Goal: Task Accomplishment & Management: Use online tool/utility

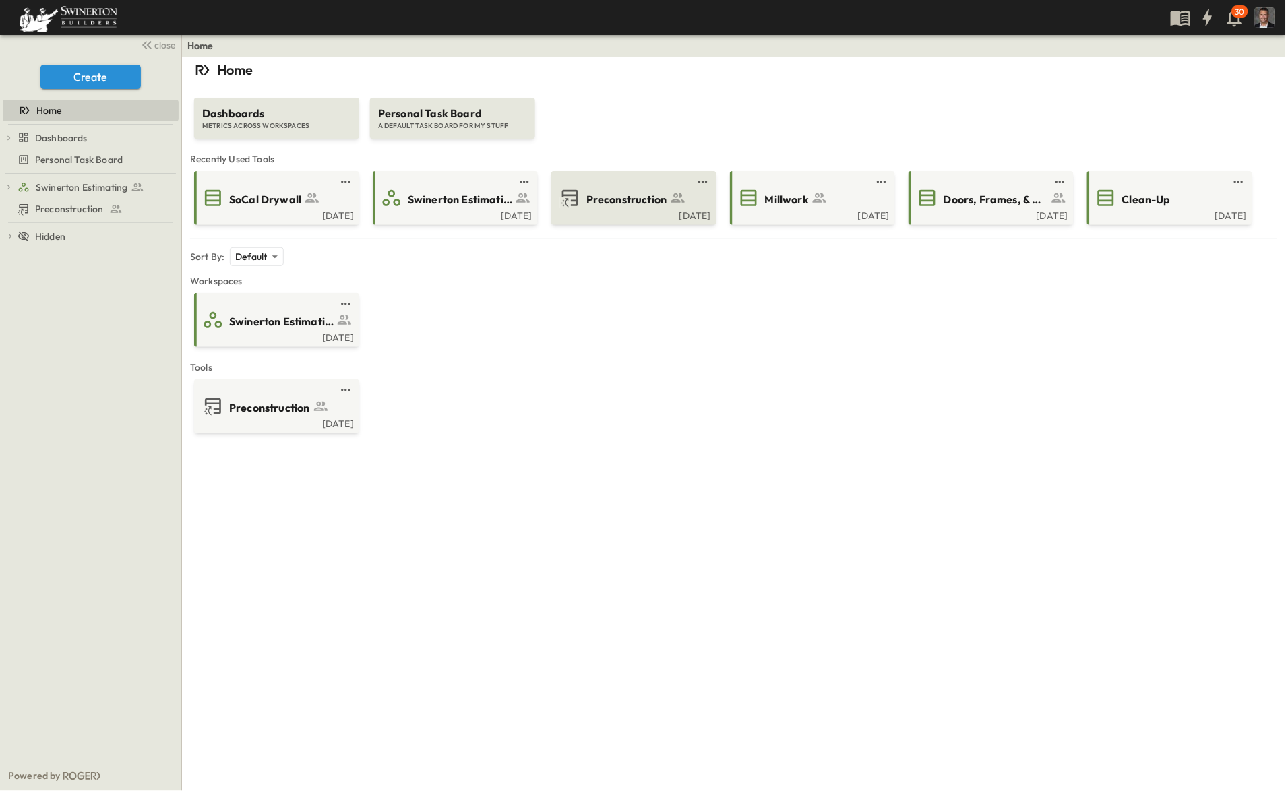
click at [580, 202] on icon at bounding box center [570, 198] width 22 height 22
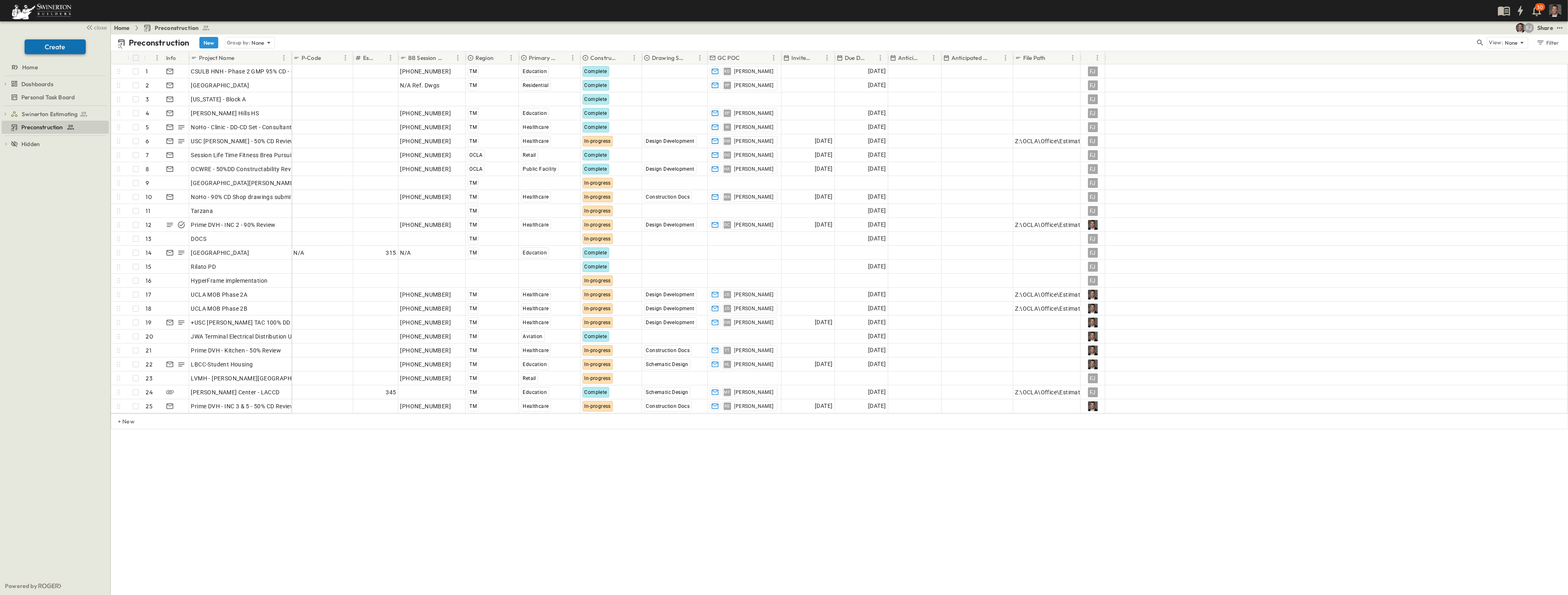
click at [56, 48] on button "Create" at bounding box center [55, 47] width 61 height 15
click at [123, 421] on p "+ New" at bounding box center [120, 421] width 5 height 8
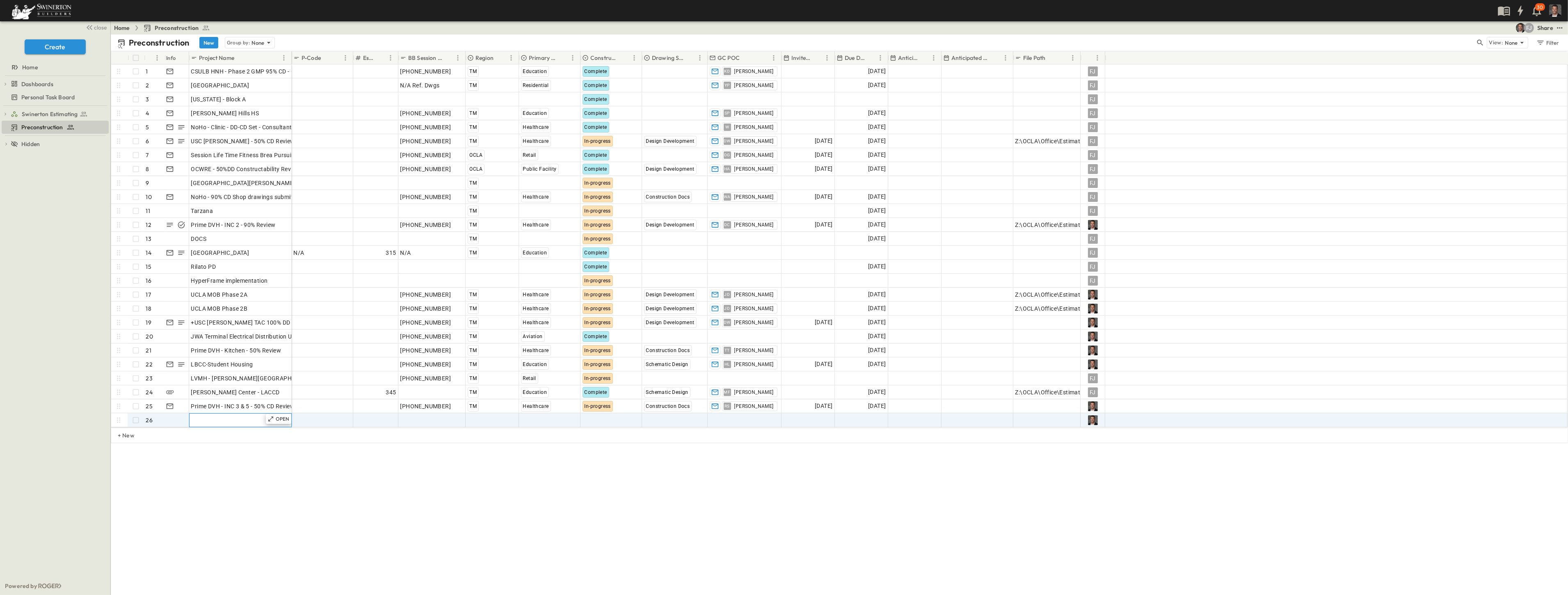
click at [200, 421] on span "Add Name" at bounding box center [205, 420] width 28 height 8
type input "**********"
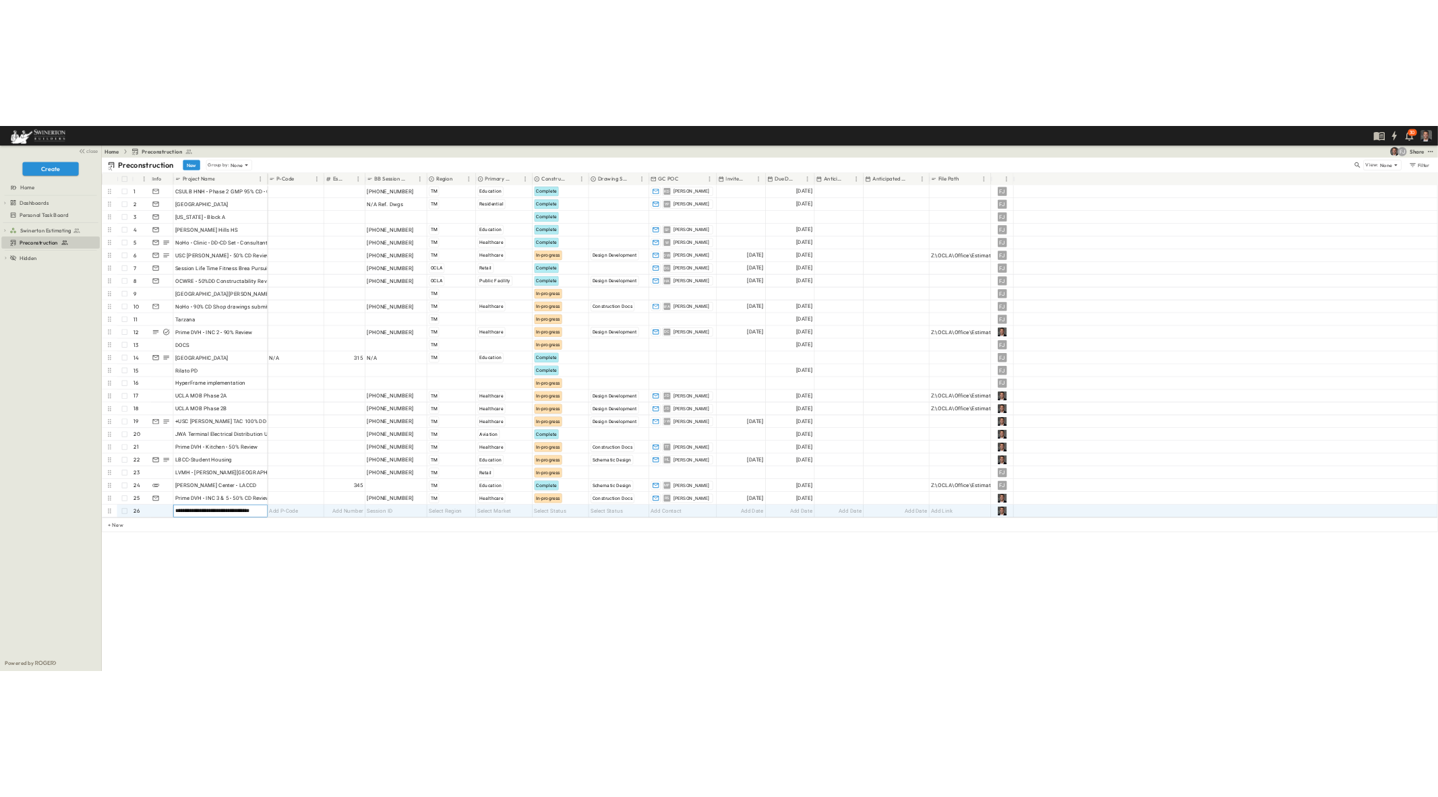
scroll to position [0, 0]
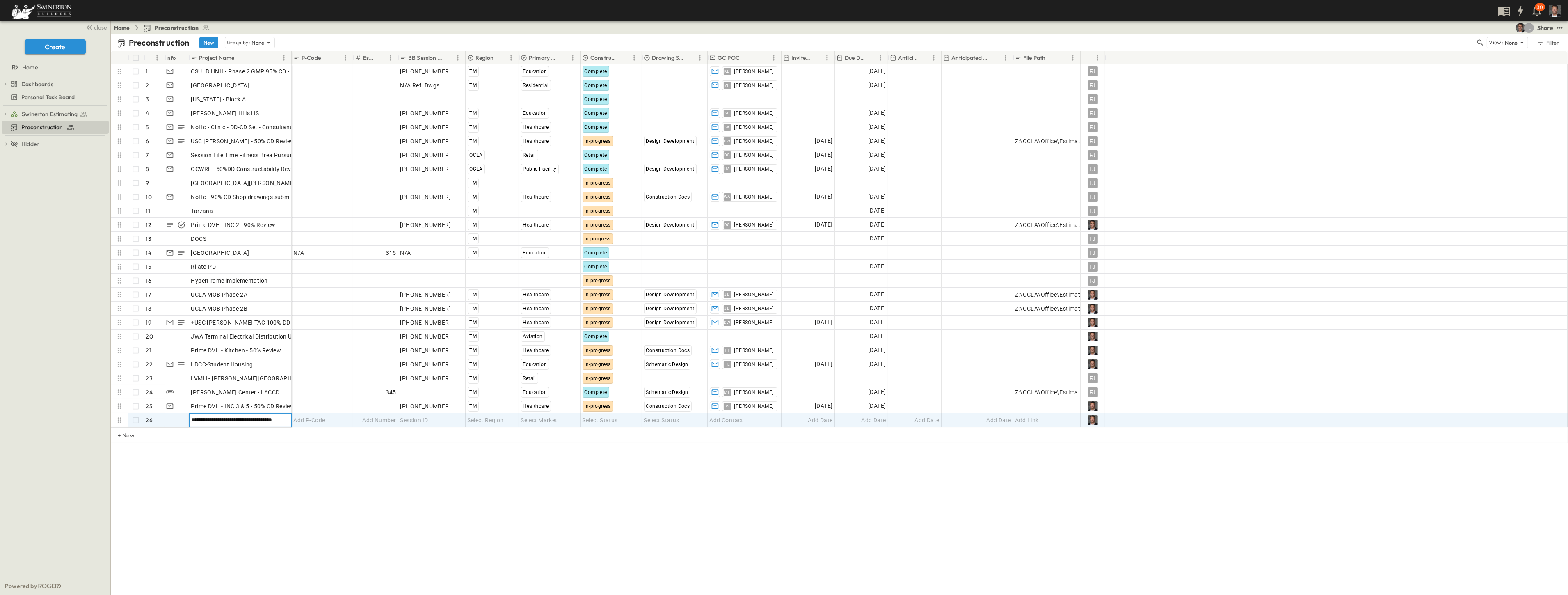
click at [326, 475] on div "Preconstruction New Group by: None View: None Filter # Info Project Name P-Code…" at bounding box center [839, 315] width 1457 height 561
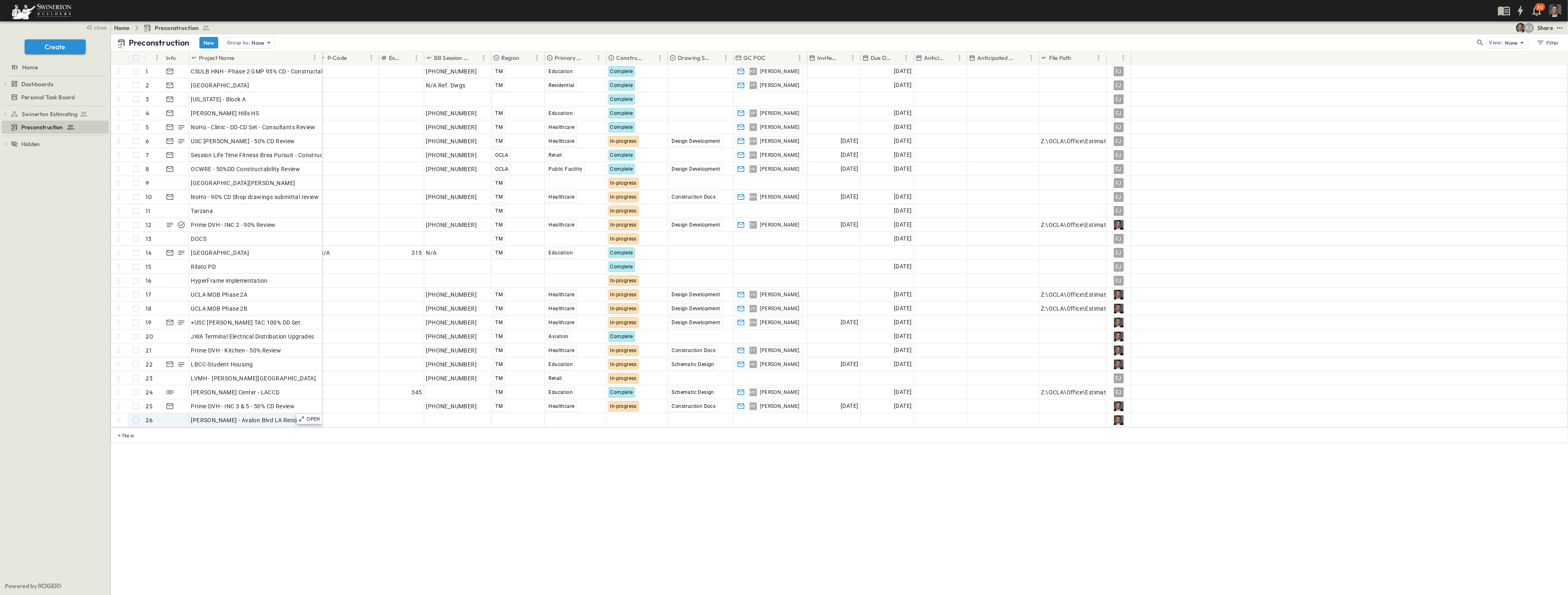
drag, startPoint x: 290, startPoint y: 57, endPoint x: 321, endPoint y: 54, distance: 31.1
click at [321, 54] on div at bounding box center [323, 58] width 8 height 23
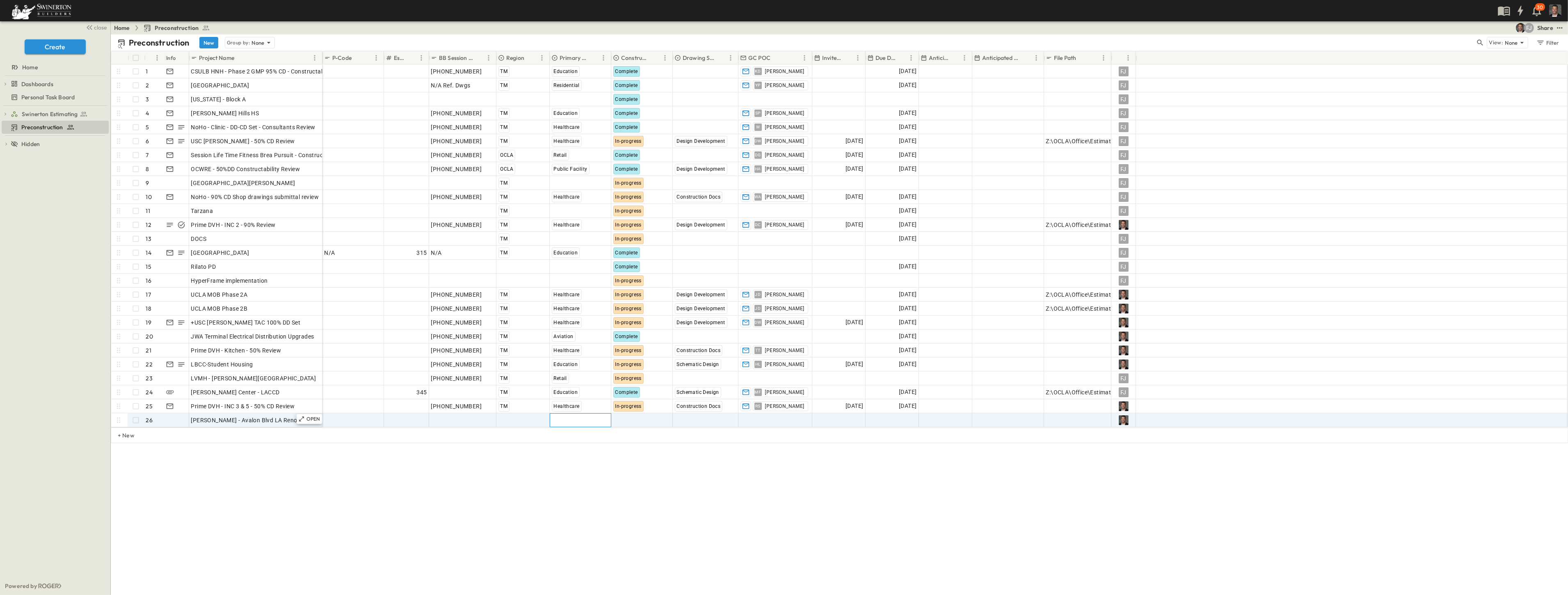
click at [575, 420] on span "Select Market" at bounding box center [570, 420] width 37 height 8
click at [568, 301] on span "Special Projects" at bounding box center [581, 302] width 37 height 7
click at [564, 482] on div "Preconstruction New Group by: None View: None Filter # Info Project Name P-Code…" at bounding box center [839, 315] width 1457 height 561
click at [782, 416] on span "Add Date" at bounding box center [851, 420] width 24 height 8
click at [782, 434] on icon "Previous month" at bounding box center [906, 434] width 10 height 7
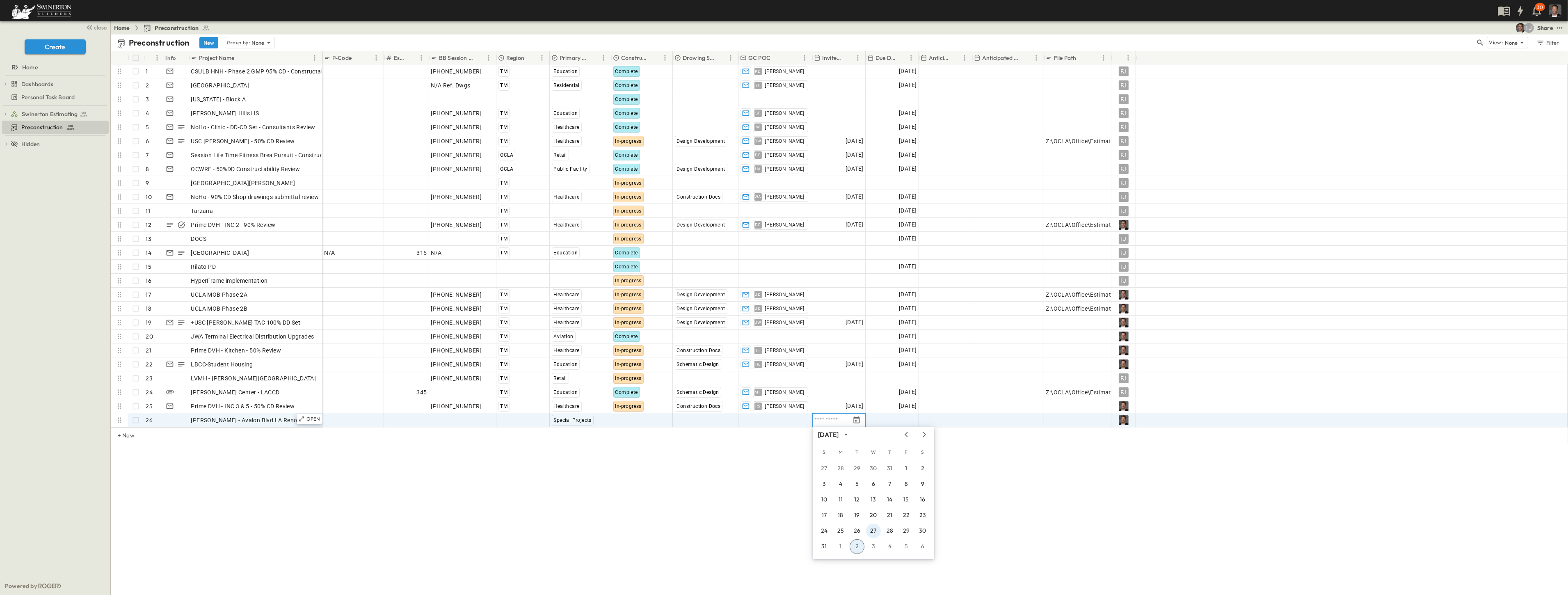
click at [782, 482] on button "27" at bounding box center [873, 531] width 15 height 15
click at [782, 418] on div "Add Date" at bounding box center [892, 420] width 52 height 13
click at [782, 466] on button "5" at bounding box center [959, 469] width 15 height 15
click at [782, 479] on div "Preconstruction New Group by: None View: None Filter # Info Project Name P-Code…" at bounding box center [839, 315] width 1457 height 561
click at [450, 420] on span "Session ID" at bounding box center [445, 420] width 28 height 8
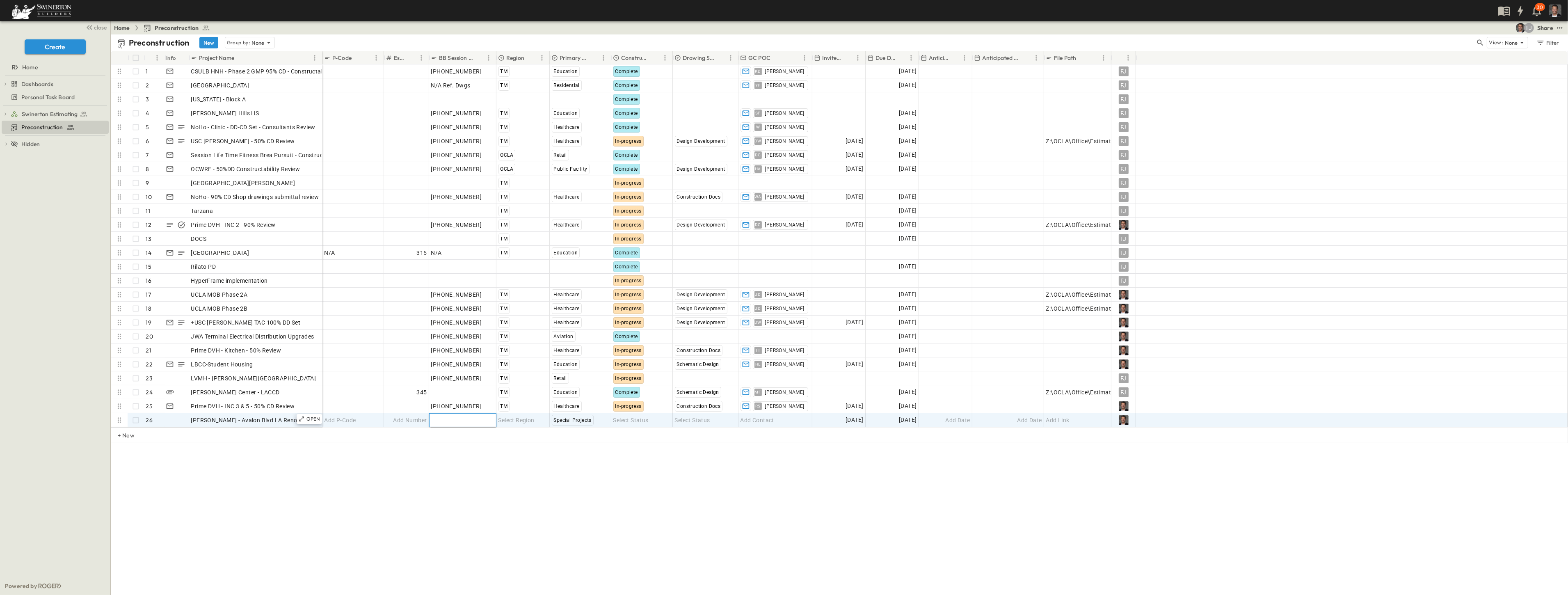
paste input "**********"
type input "**********"
click at [506, 423] on span "Select Region" at bounding box center [516, 420] width 36 height 8
drag, startPoint x: 511, startPoint y: 394, endPoint x: 513, endPoint y: 430, distance: 36.1
click at [513, 395] on span "SPD" at bounding box center [515, 394] width 10 height 7
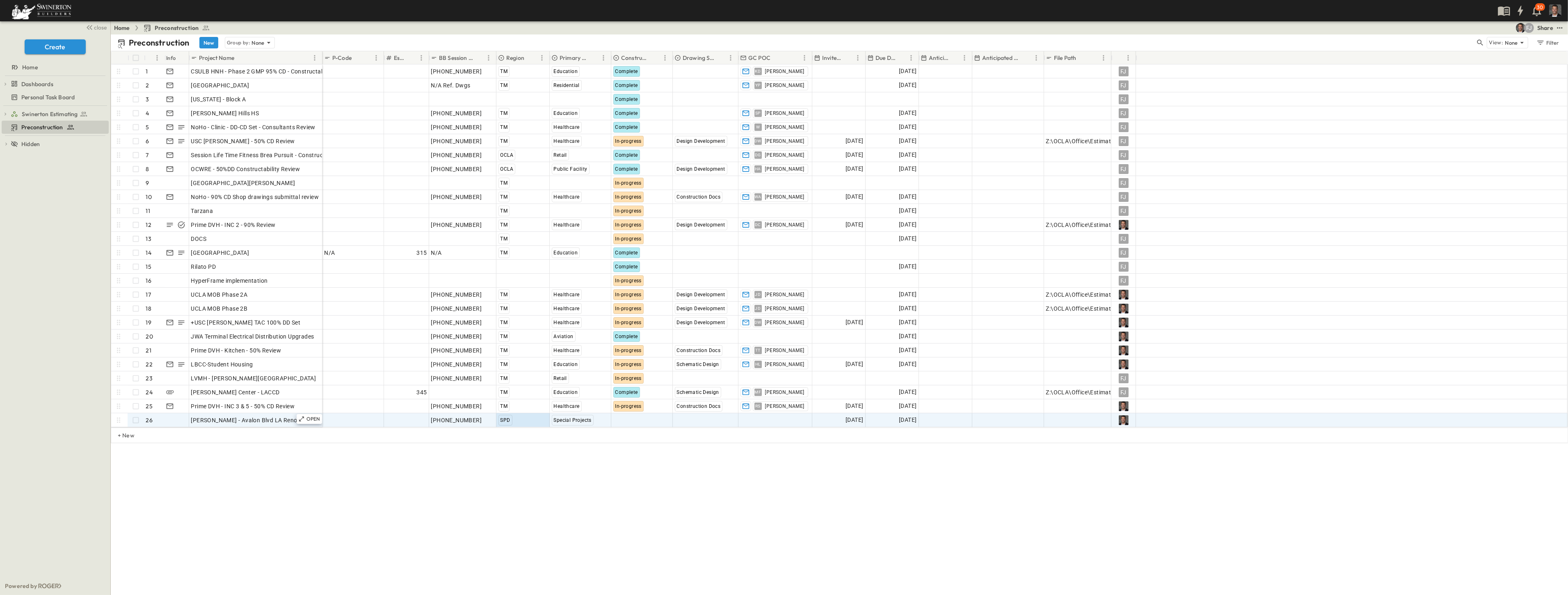
click at [505, 482] on div "Preconstruction New Group by: None View: None Filter # Info Project Name P-Code…" at bounding box center [839, 315] width 1457 height 561
click at [760, 421] on span "Add Contact" at bounding box center [757, 420] width 33 height 8
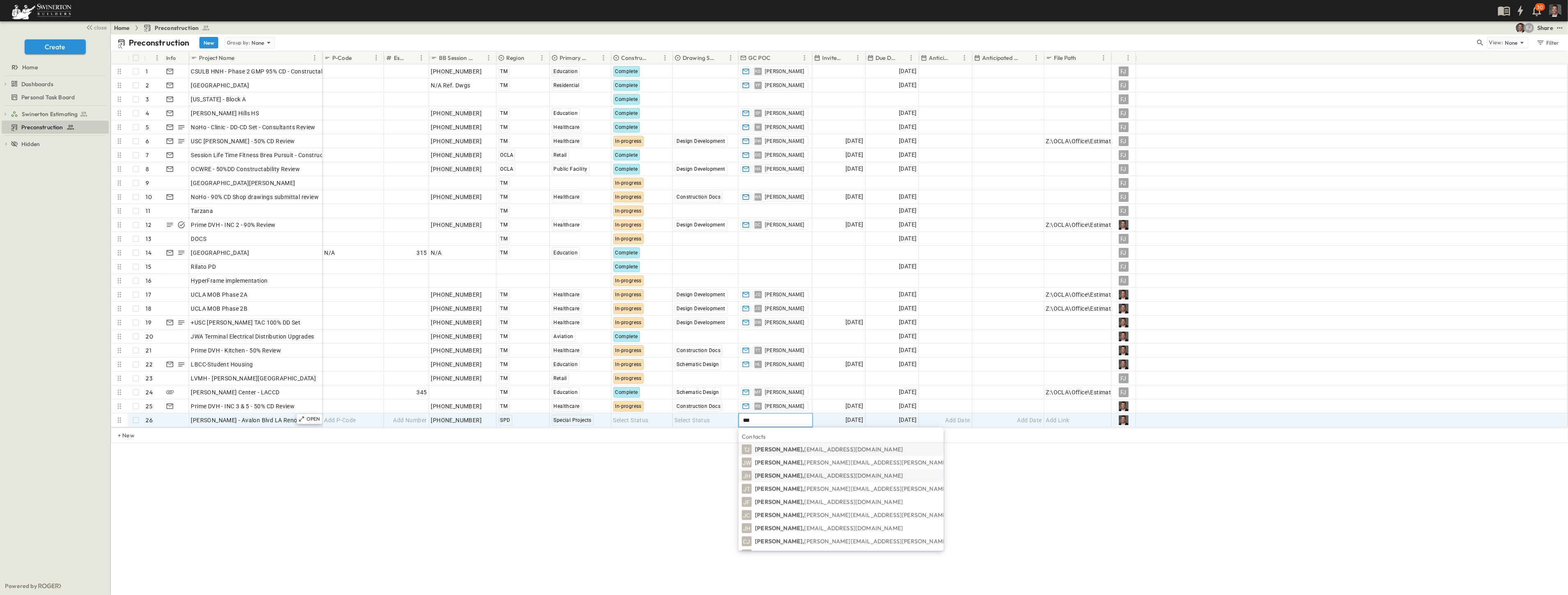
type input "***"
click at [776, 475] on p "[PERSON_NAME], [EMAIL_ADDRESS][DOMAIN_NAME]" at bounding box center [828, 475] width 148 height 8
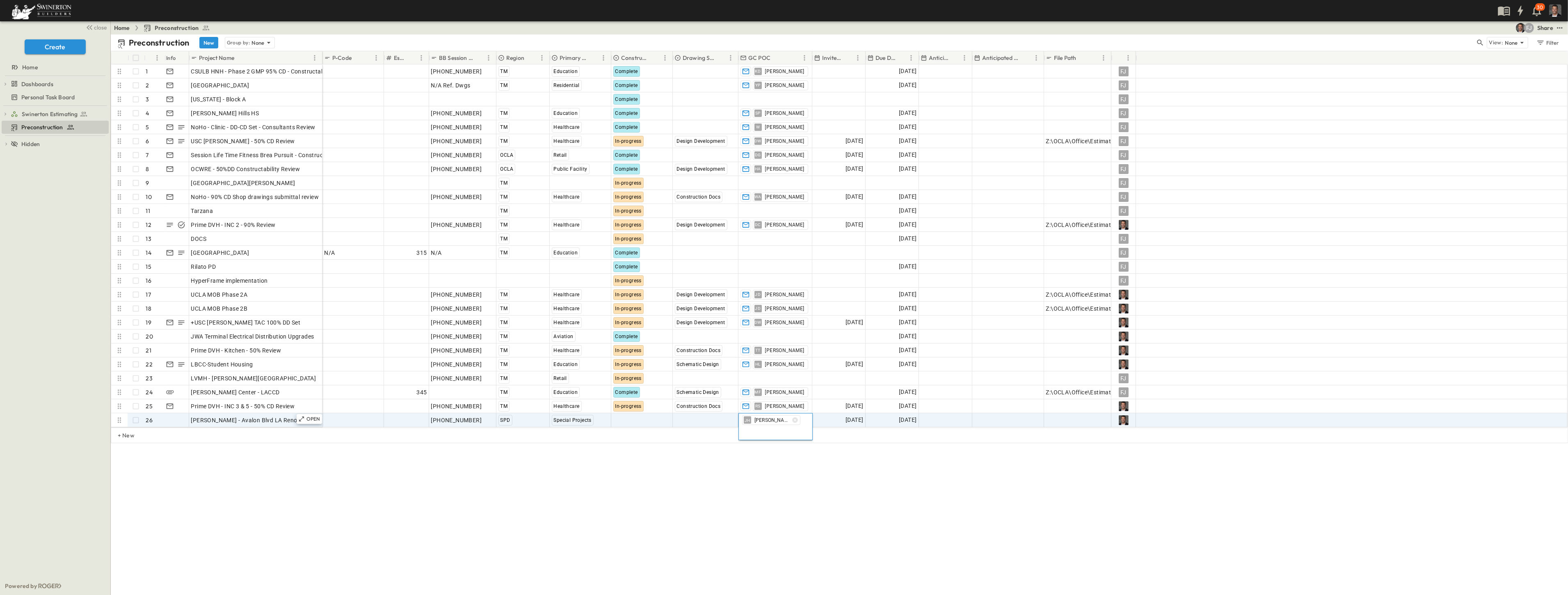
click at [704, 482] on div "Preconstruction New Group by: None View: None Filter # Info Project Name P-Code…" at bounding box center [839, 315] width 1457 height 561
click at [204, 43] on button "New" at bounding box center [209, 43] width 19 height 12
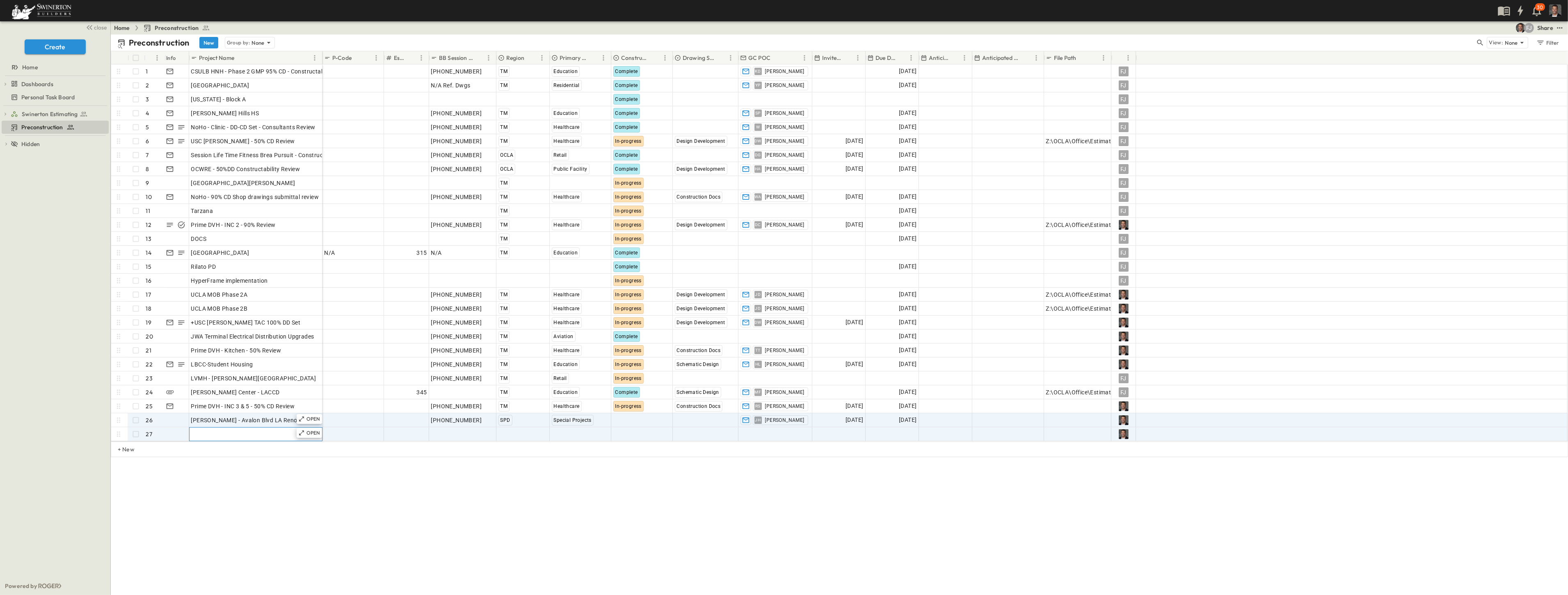
click at [201, 433] on span "Add Name" at bounding box center [205, 434] width 28 height 8
type input "*"
click at [233, 482] on div "Preconstruction New Group by: None View: None Filter # Info Project Name P-Code…" at bounding box center [839, 315] width 1457 height 561
click at [190, 58] on icon "button" at bounding box center [191, 57] width 8 height 8
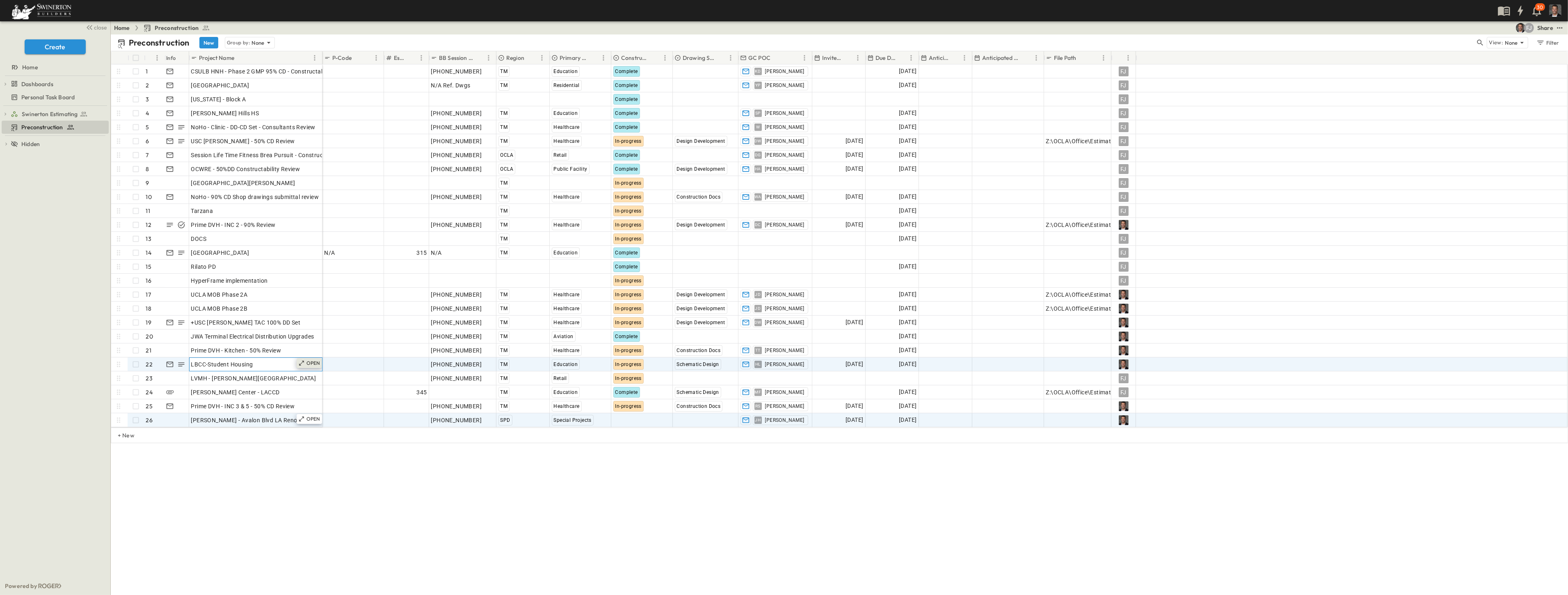
click at [307, 362] on p "OPEN" at bounding box center [313, 363] width 14 height 7
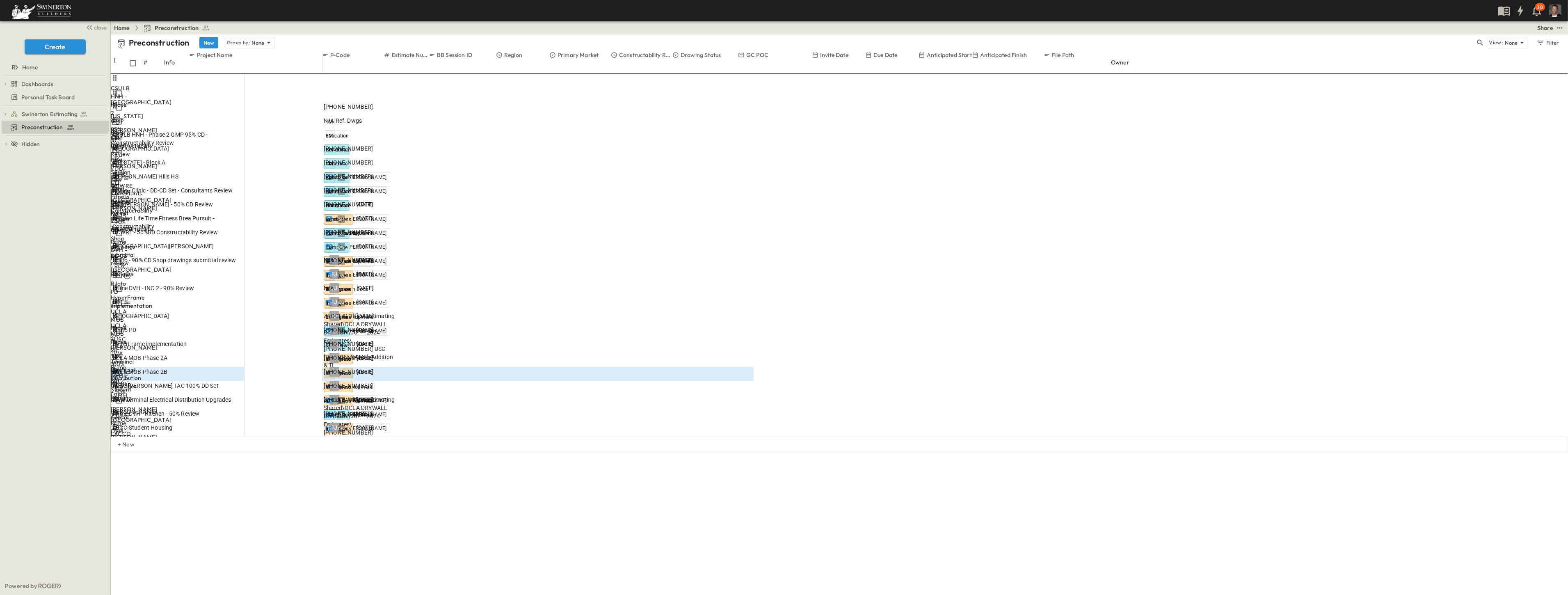
click at [242, 424] on div "LBCC-Student Housing" at bounding box center [178, 428] width 130 height 8
click at [242, 425] on p "OPEN" at bounding box center [235, 428] width 14 height 7
type input "**********"
click at [376, 479] on div "[DATE]" at bounding box center [349, 484] width 54 height 10
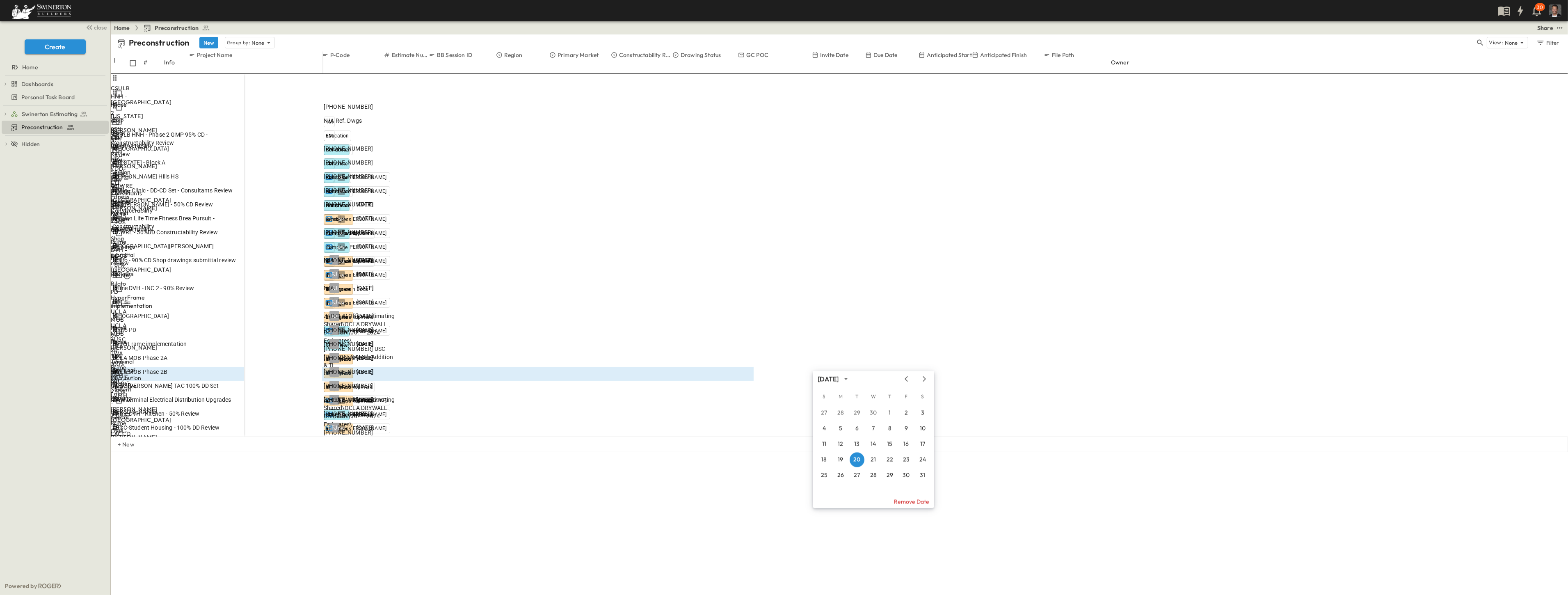
drag, startPoint x: 814, startPoint y: 361, endPoint x: 850, endPoint y: 359, distance: 36.1
click at [376, 479] on div "**********" at bounding box center [349, 484] width 54 height 10
drag, startPoint x: 843, startPoint y: 362, endPoint x: 819, endPoint y: 362, distance: 24.0
click at [360, 479] on input "**********" at bounding box center [342, 483] width 37 height 8
click at [371, 480] on icon "Tracking Date Menu" at bounding box center [368, 483] width 6 height 7
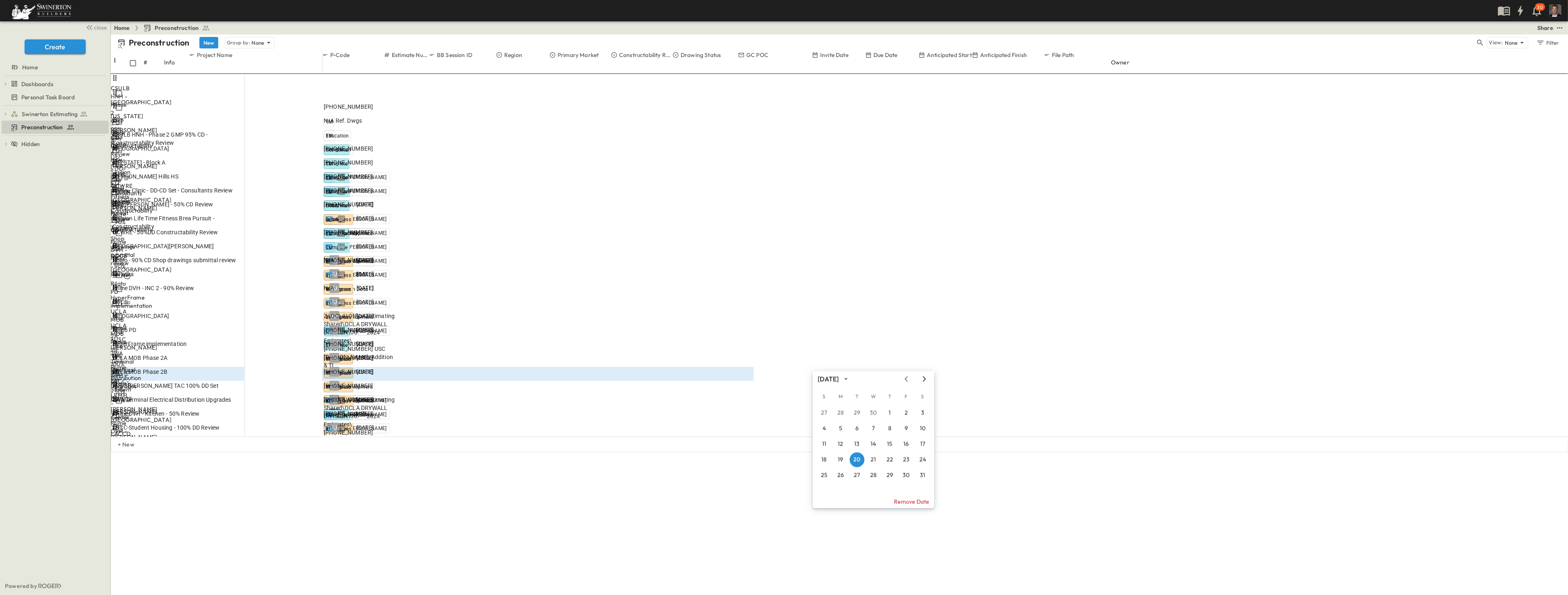
click at [782, 379] on icon "Next month" at bounding box center [924, 379] width 10 height 7
click at [782, 410] on button "2" at bounding box center [857, 413] width 15 height 15
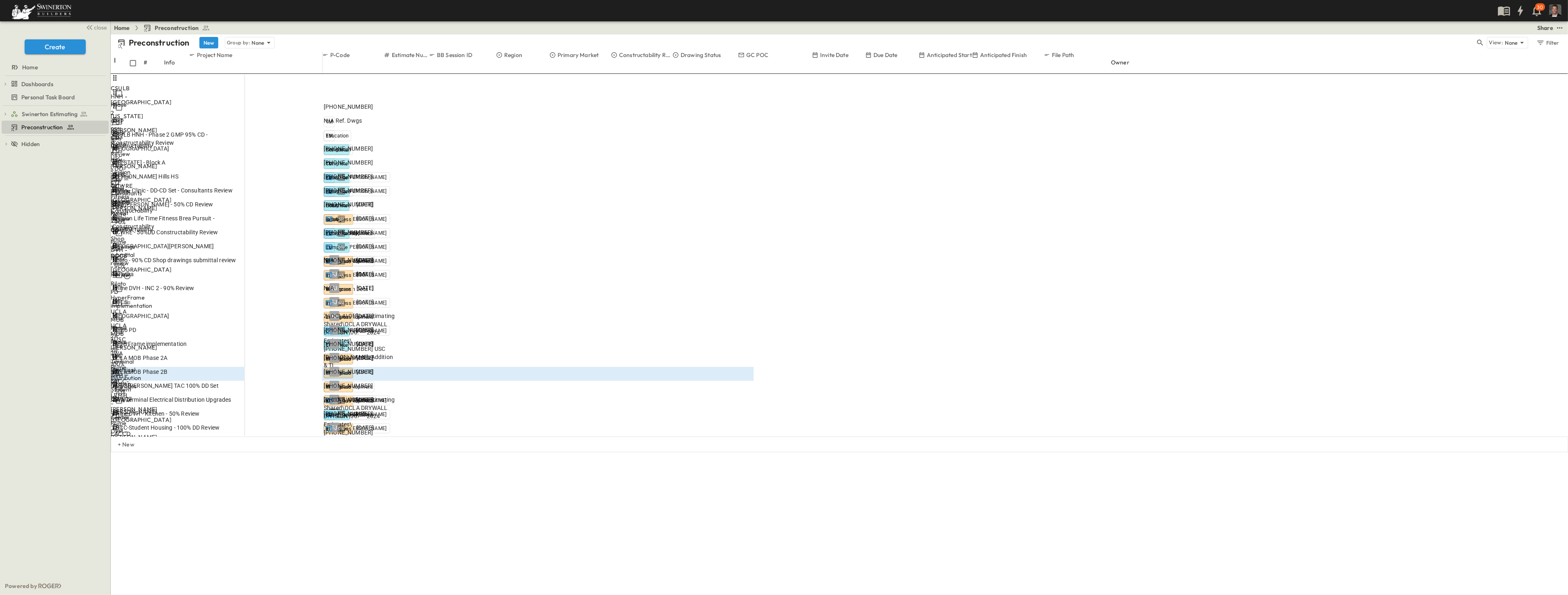
click at [220, 424] on span "LBCC-Student Housing - 100% DD Review" at bounding box center [166, 428] width 107 height 8
click at [374, 479] on span "[DATE]" at bounding box center [365, 483] width 17 height 8
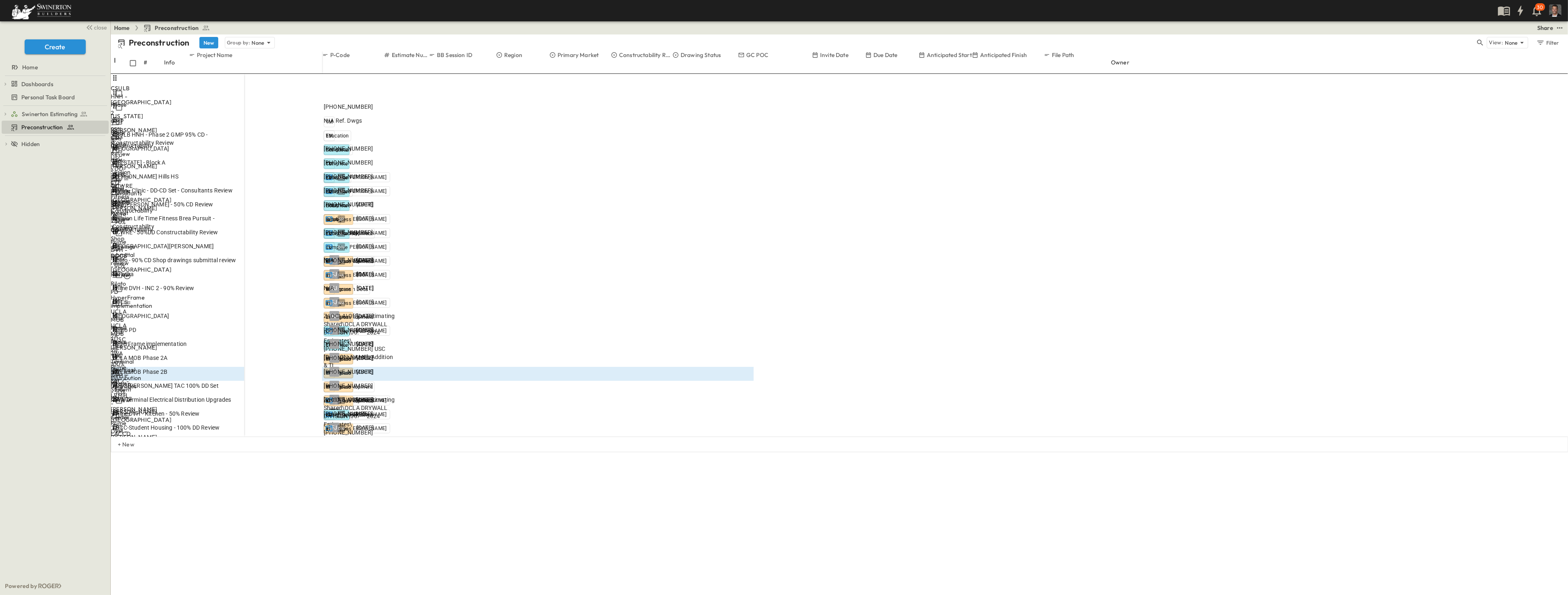
click at [367, 454] on span "Schematic Design" at bounding box center [346, 456] width 41 height 5
click at [704, 337] on span "Design Development" at bounding box center [710, 333] width 47 height 7
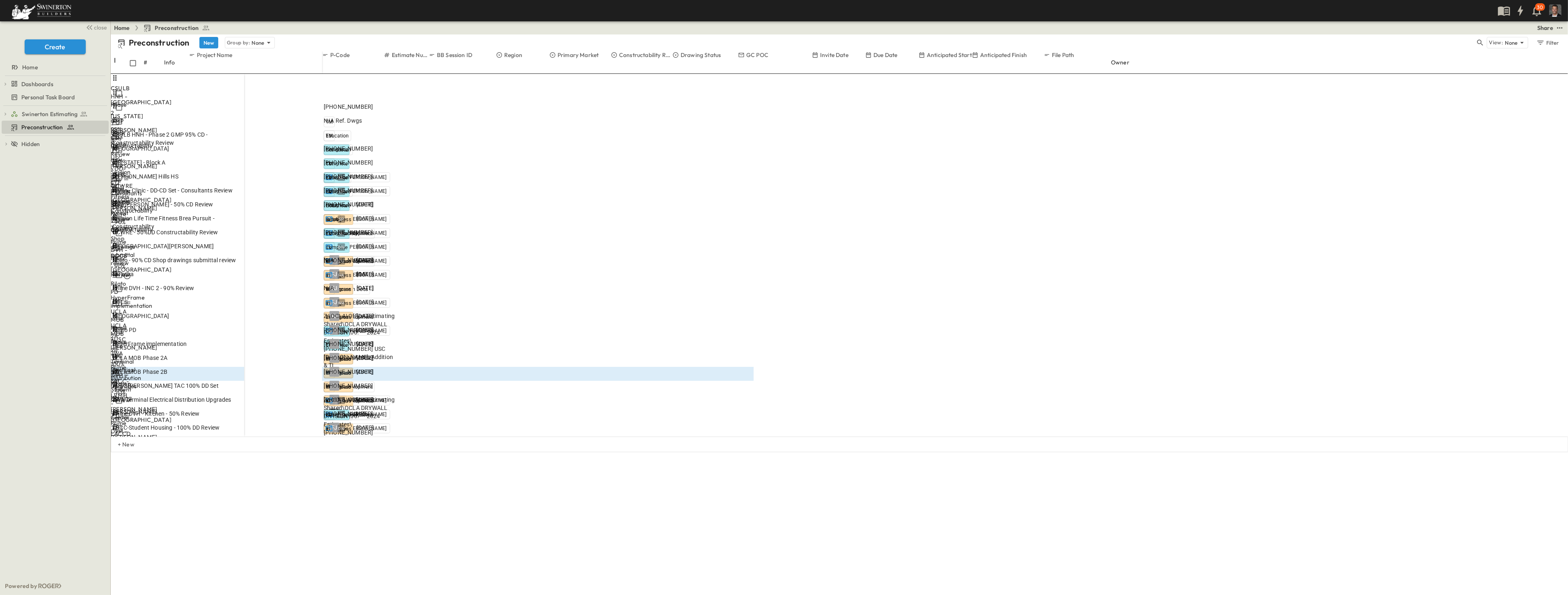
click at [374, 479] on span "[DATE]" at bounding box center [365, 483] width 17 height 8
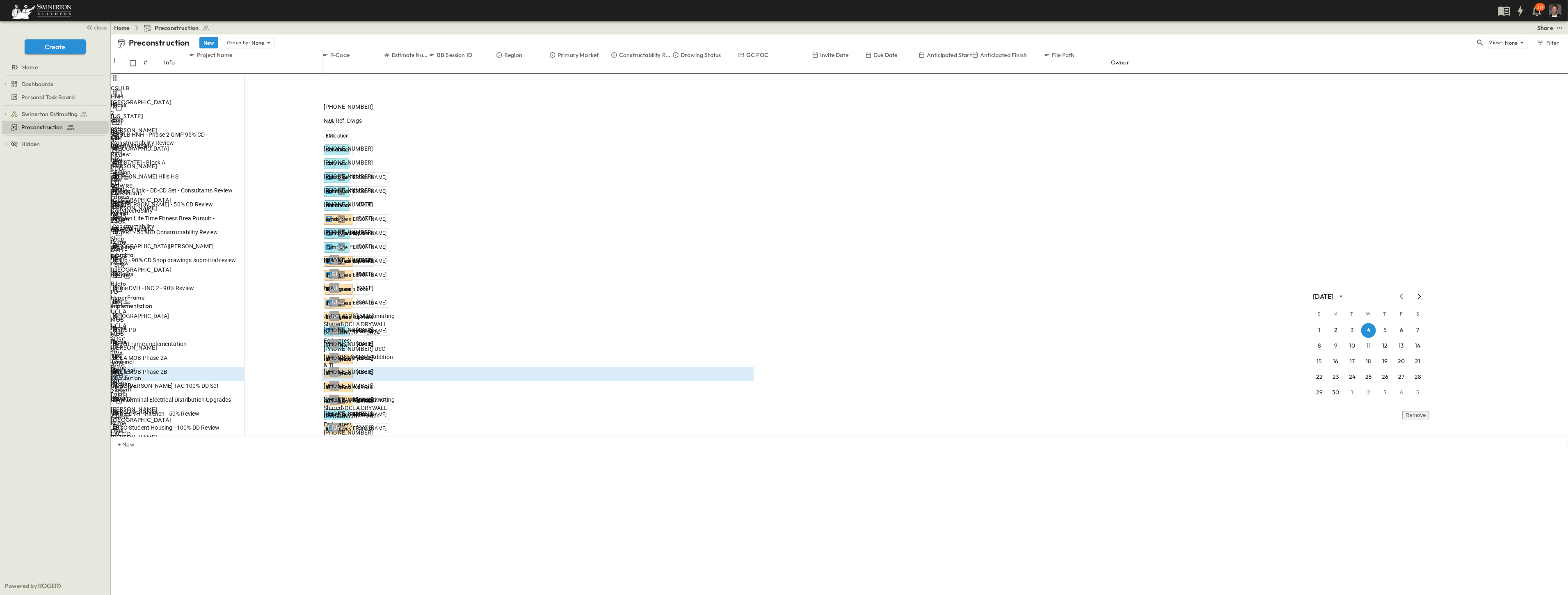
click at [782, 297] on icon "Next month" at bounding box center [1419, 296] width 10 height 7
click at [782, 329] on button "5" at bounding box center [1401, 330] width 15 height 15
click at [358, 482] on span "Select Status" at bounding box center [341, 497] width 34 height 8
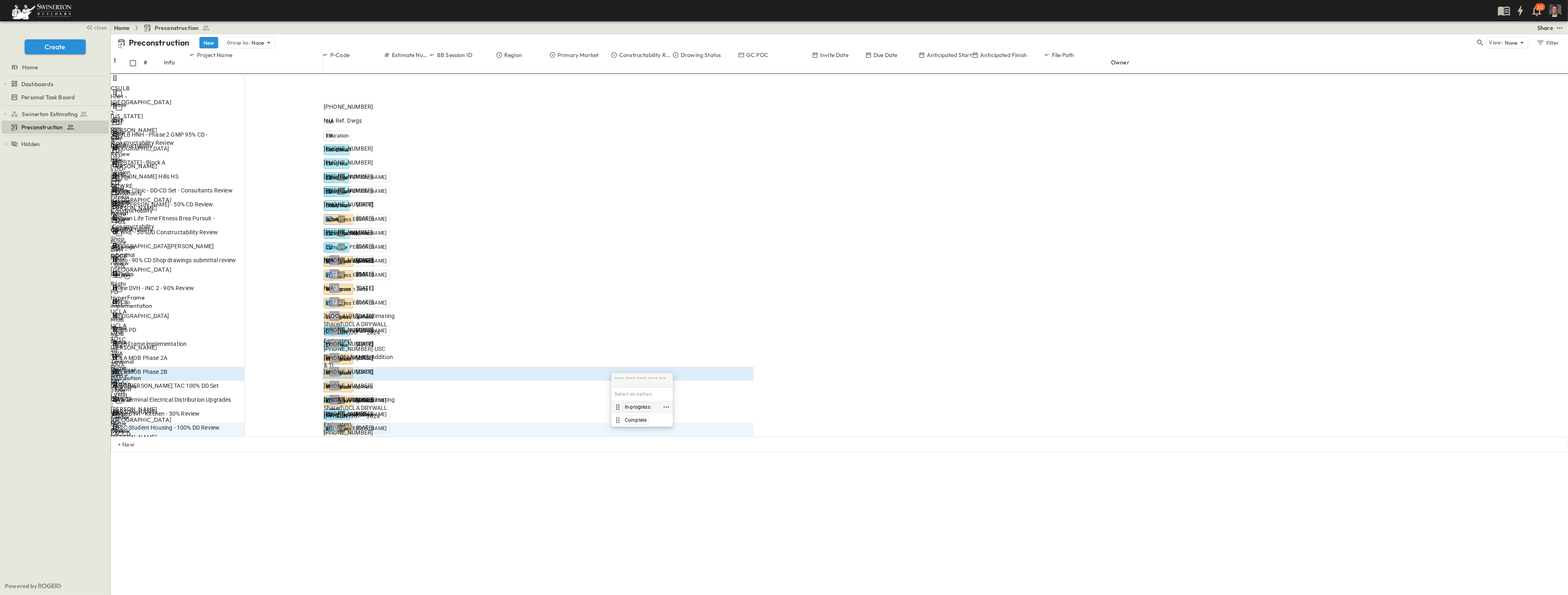
click at [641, 406] on span "In-progress" at bounding box center [637, 407] width 26 height 7
click at [461, 482] on div "Preconstruction New Group by: None View: None Filter # Info Project Name P-Code…" at bounding box center [839, 315] width 1457 height 561
